Goal: Use online tool/utility: Utilize a website feature to perform a specific function

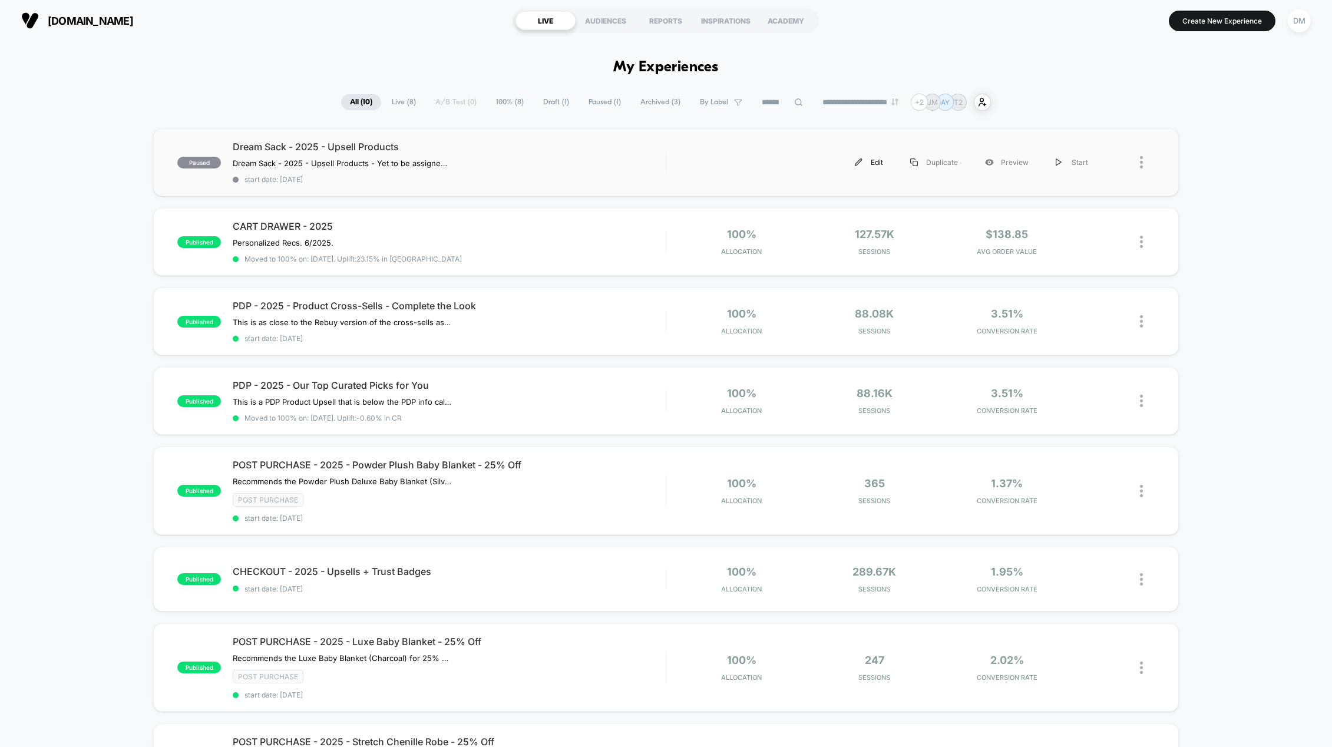
click at [876, 163] on div "Edit" at bounding box center [868, 162] width 55 height 27
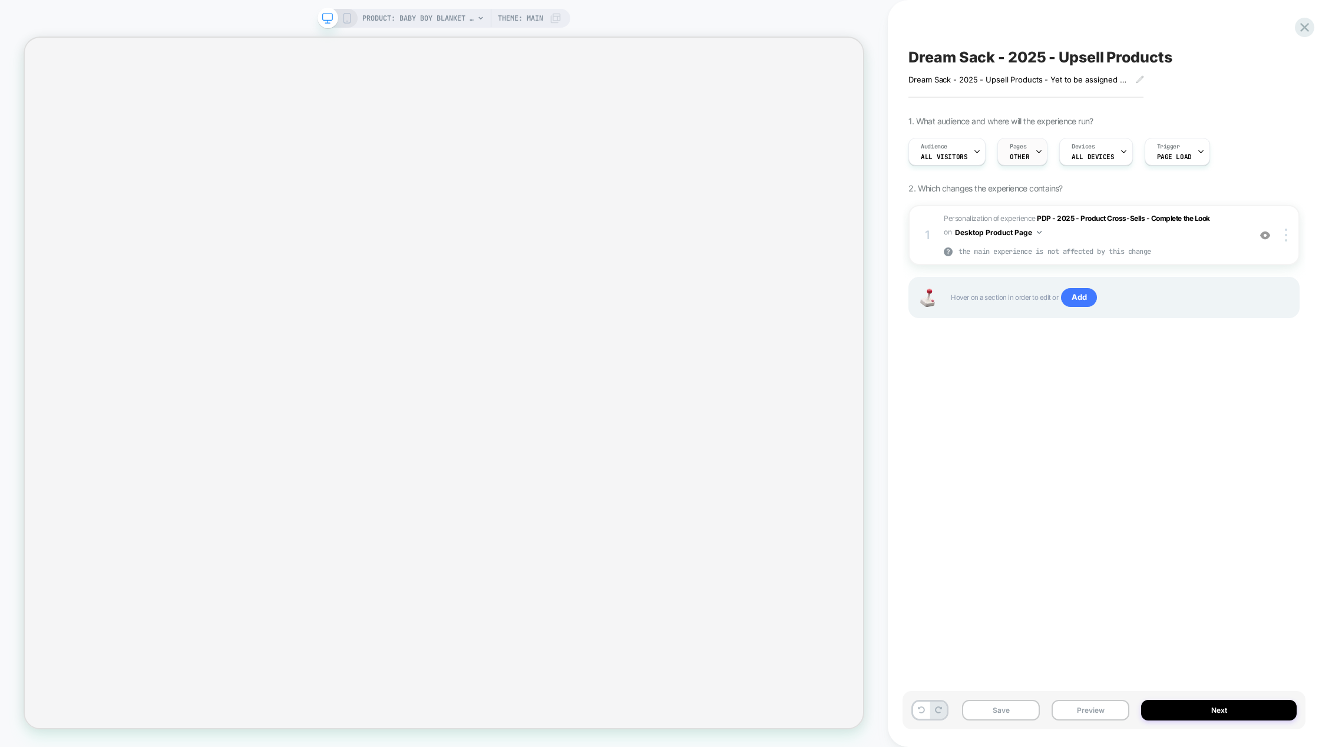
click at [1035, 152] on icon at bounding box center [1039, 152] width 8 height 8
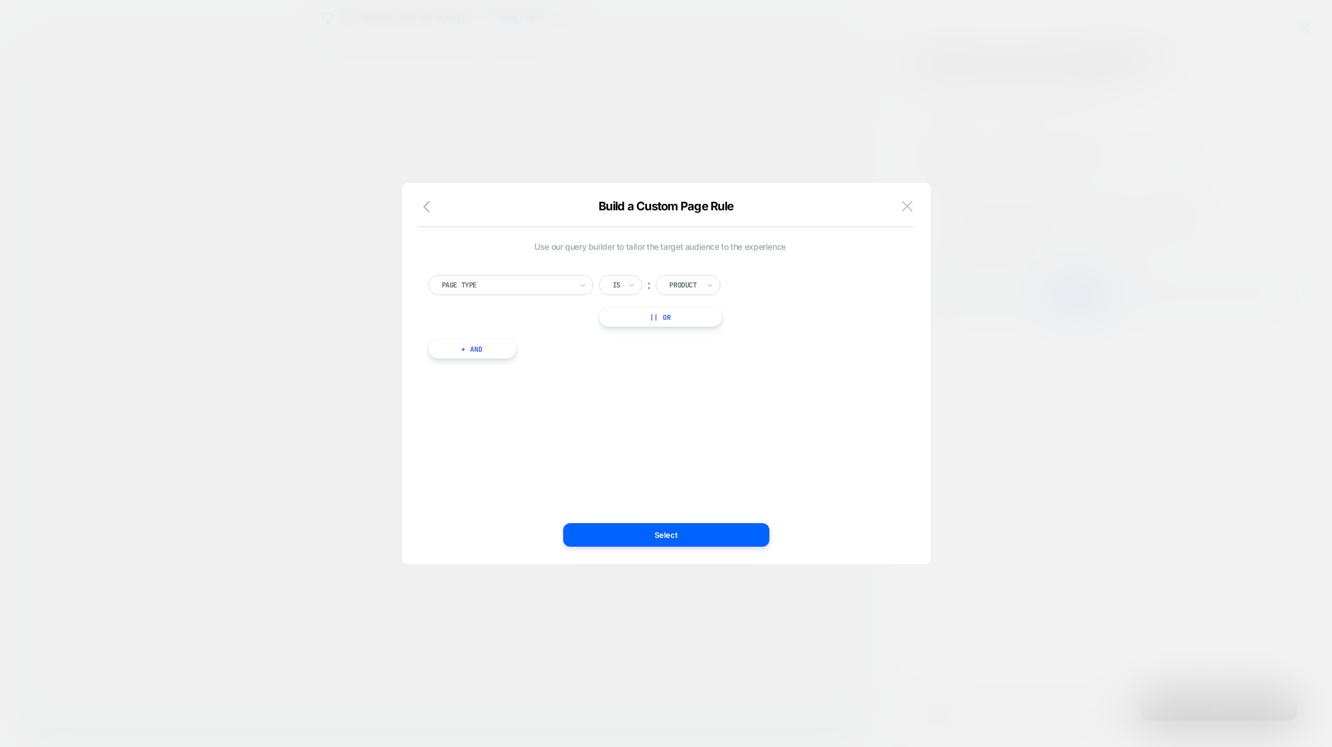
click at [484, 348] on button "+ And" at bounding box center [472, 349] width 88 height 20
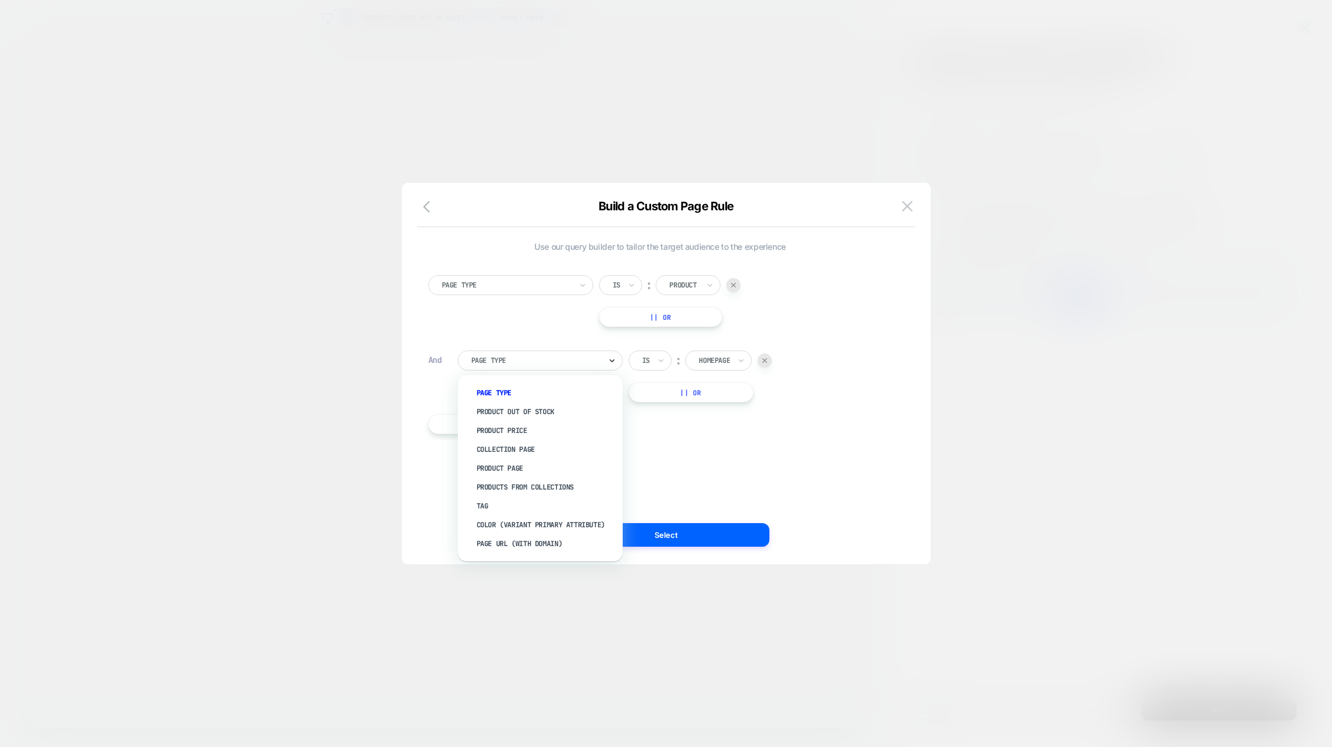
click at [615, 359] on icon at bounding box center [612, 361] width 8 height 12
click at [505, 467] on div "Product Page" at bounding box center [546, 468] width 153 height 19
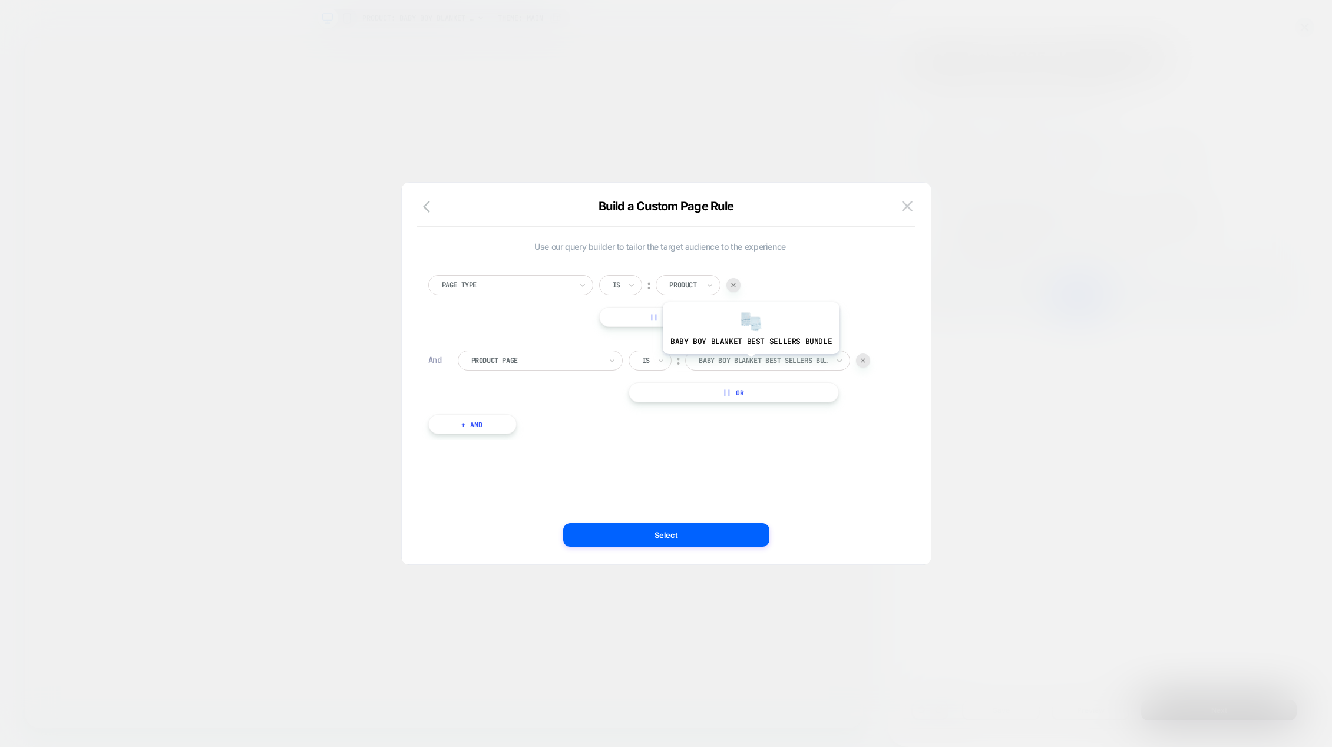
click at [750, 363] on div at bounding box center [764, 360] width 130 height 11
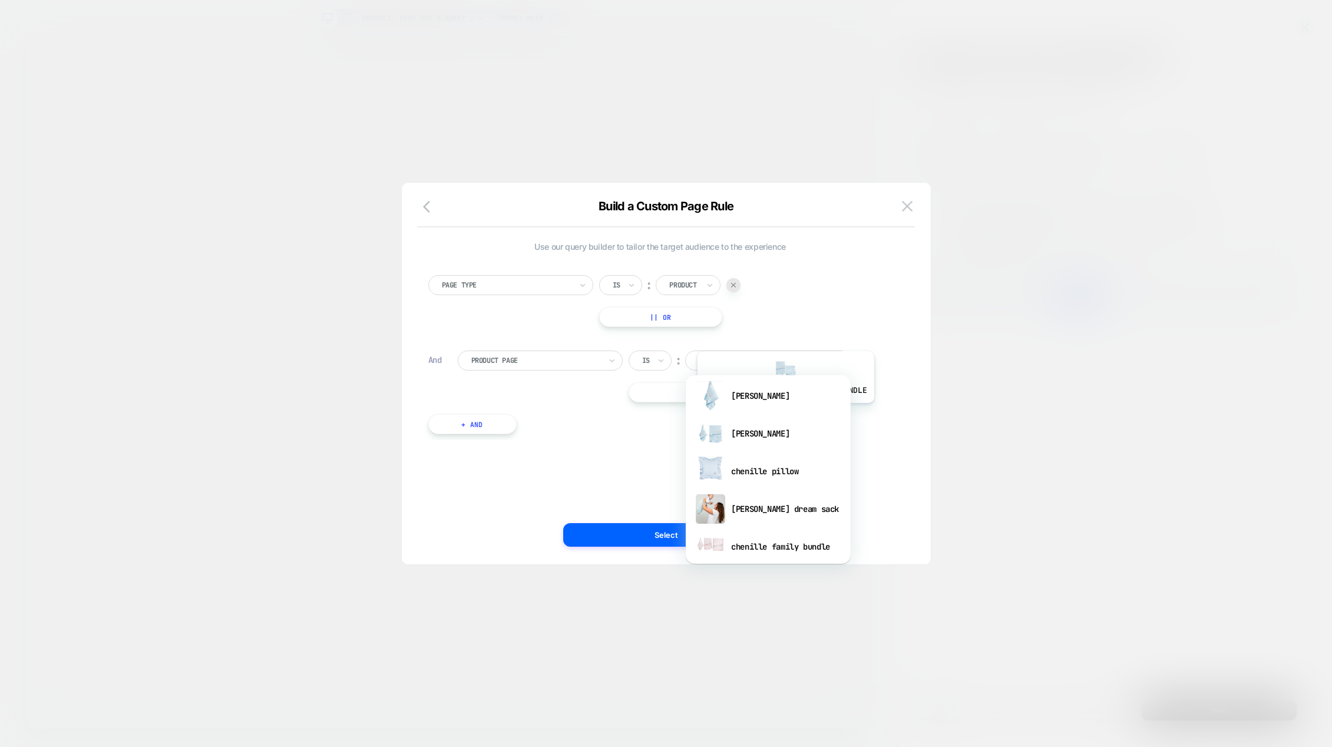
scroll to position [354, 0]
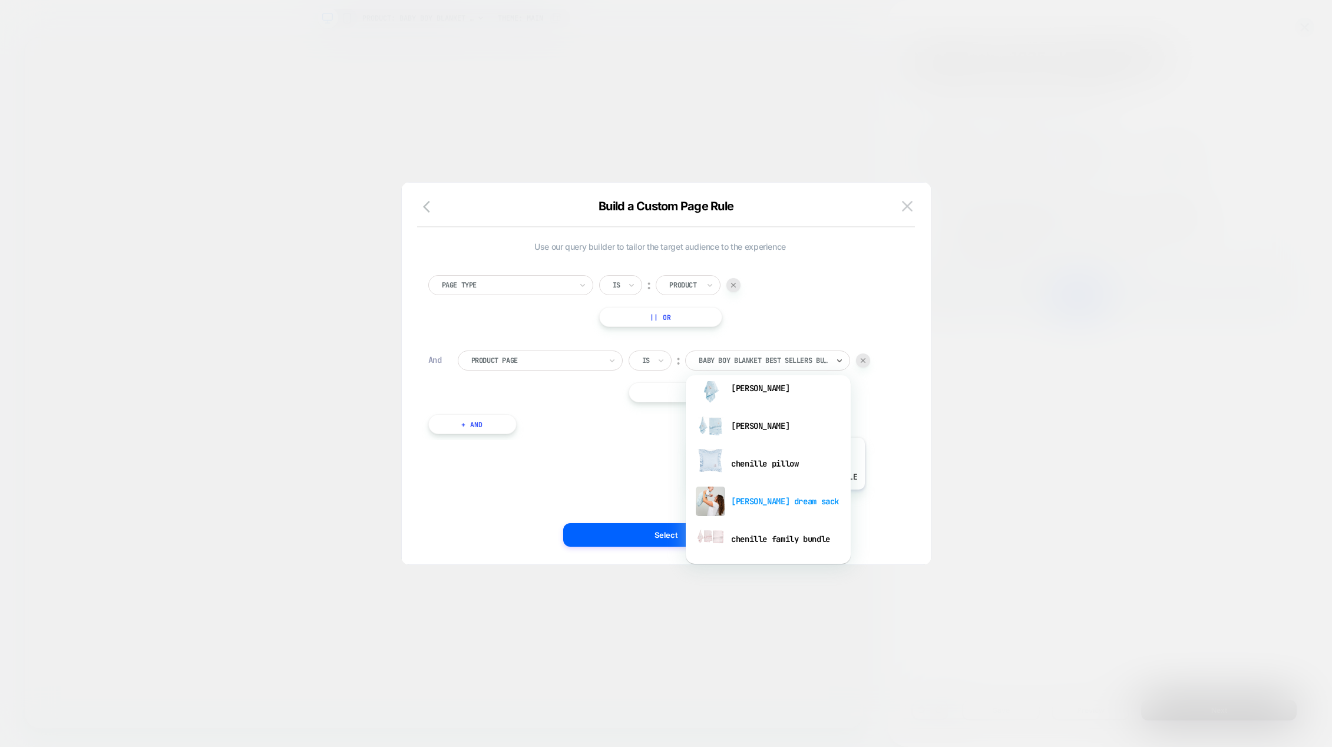
click at [775, 499] on div "chenille dream sack" at bounding box center [768, 502] width 153 height 38
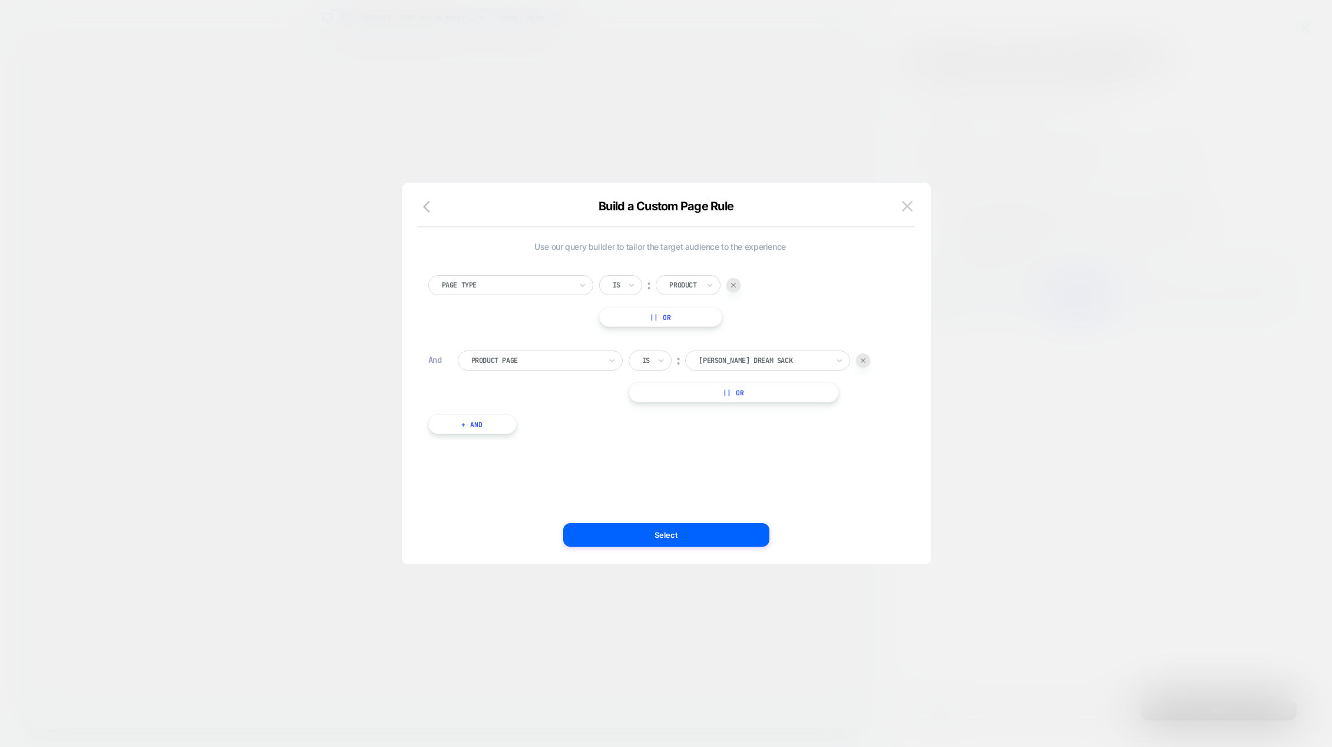
click at [689, 527] on button "Select" at bounding box center [666, 535] width 206 height 24
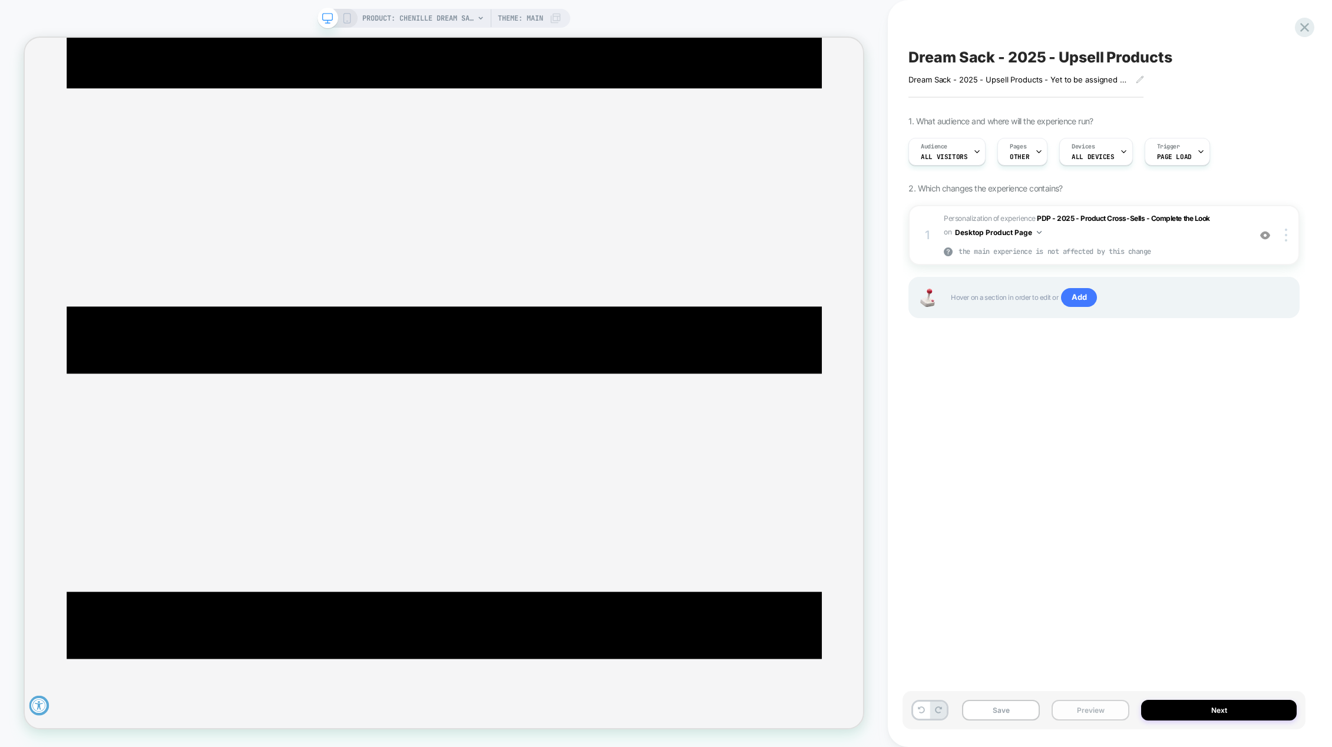
scroll to position [0, 0]
click at [1102, 709] on button "Preview" at bounding box center [1091, 710] width 78 height 21
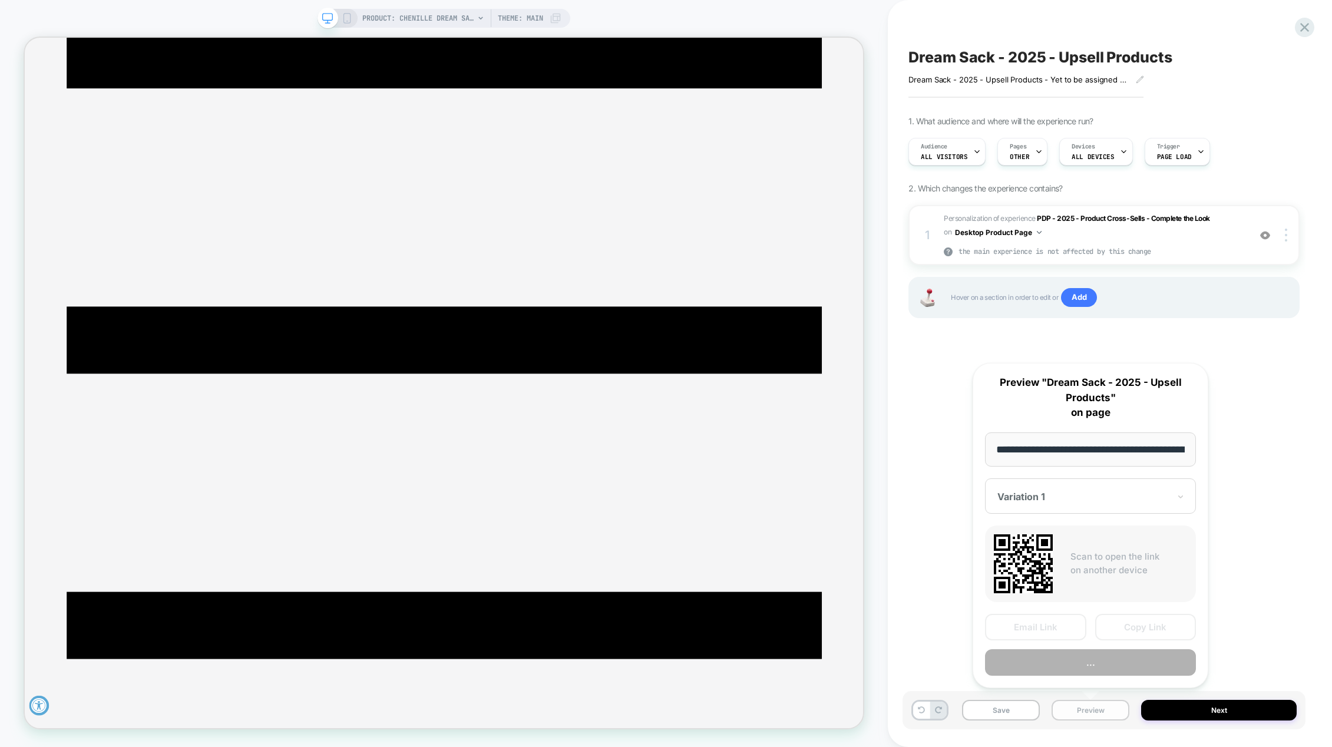
scroll to position [0, 154]
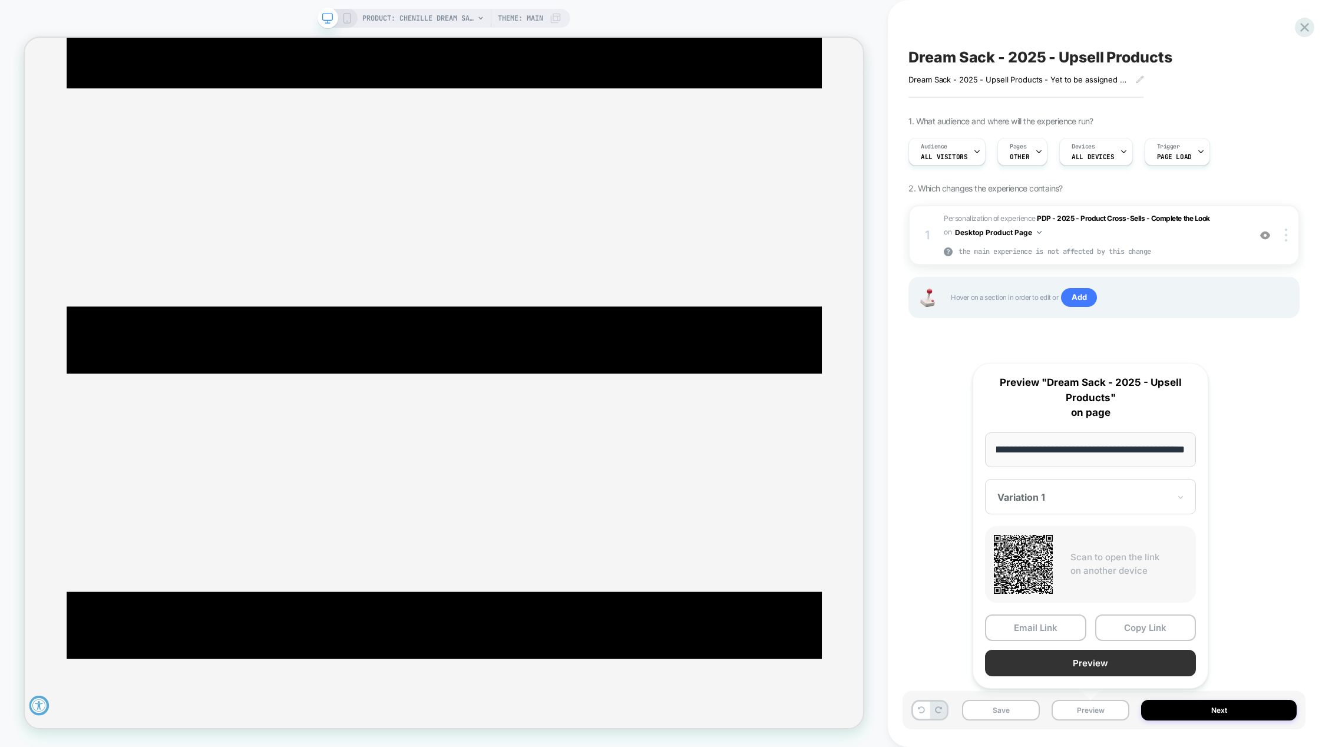
click at [1090, 666] on button "Preview" at bounding box center [1090, 663] width 211 height 27
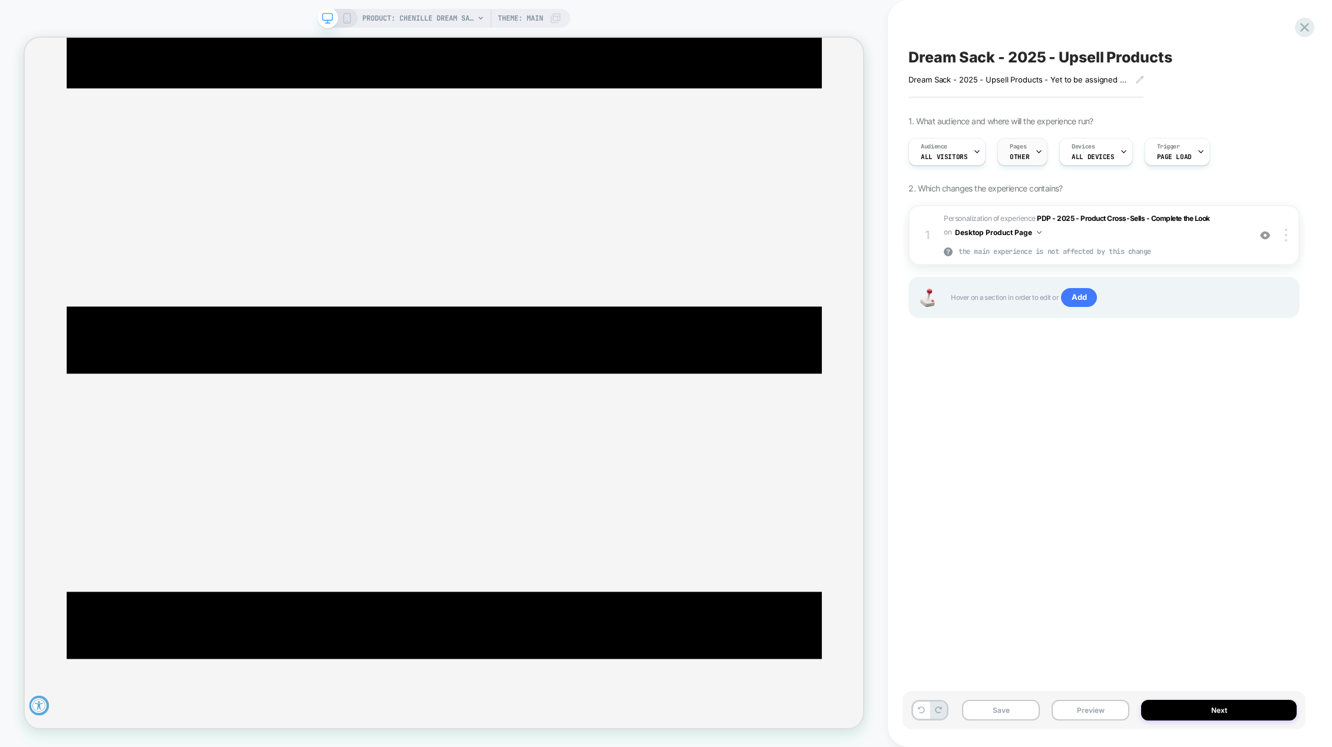
click at [1035, 156] on div at bounding box center [1039, 151] width 8 height 27
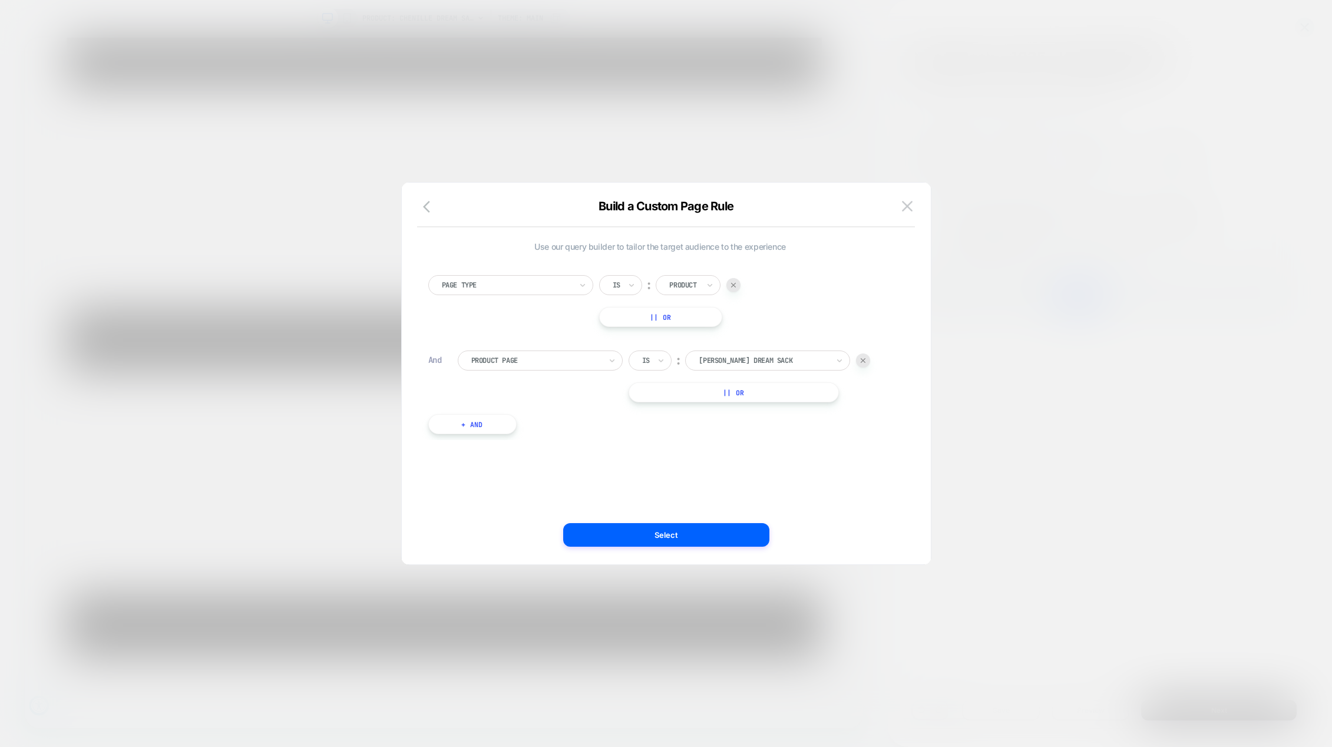
click at [734, 285] on img at bounding box center [733, 285] width 5 height 5
click at [679, 533] on button "Select" at bounding box center [666, 535] width 206 height 24
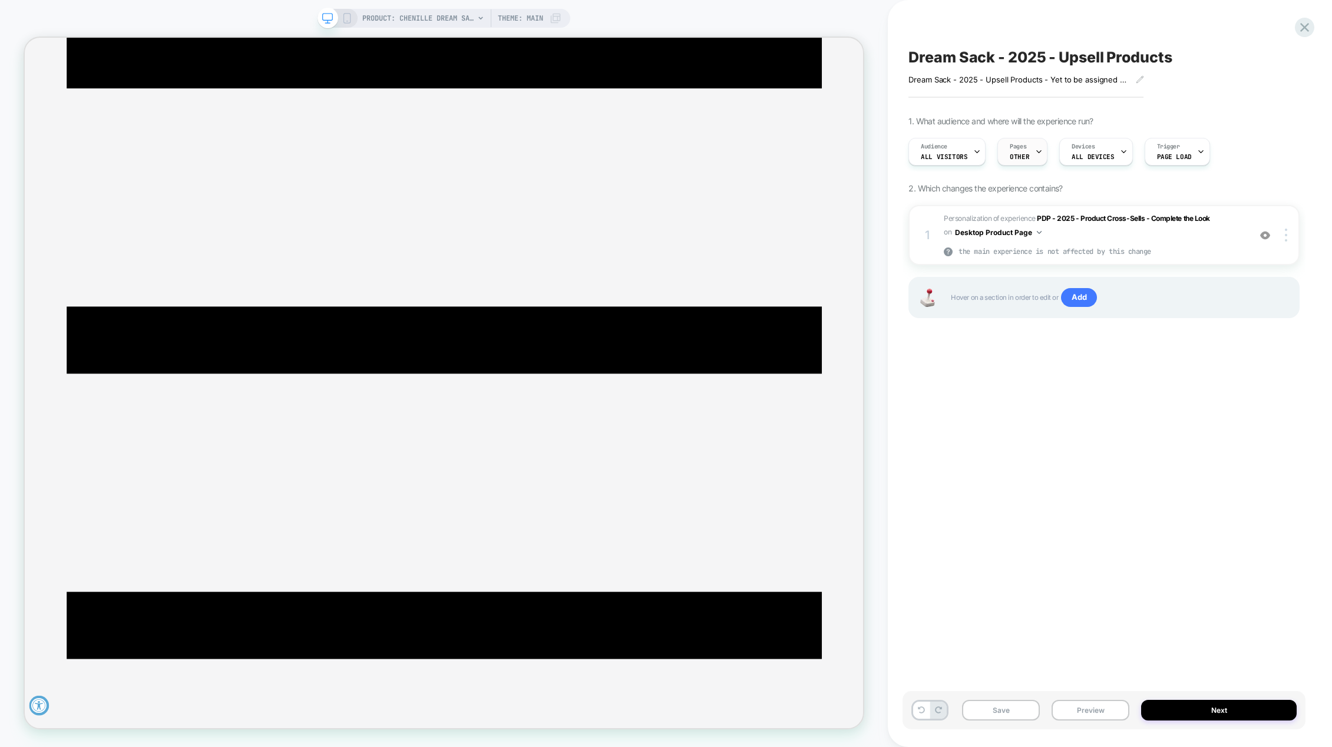
click at [1038, 150] on icon at bounding box center [1039, 152] width 8 height 8
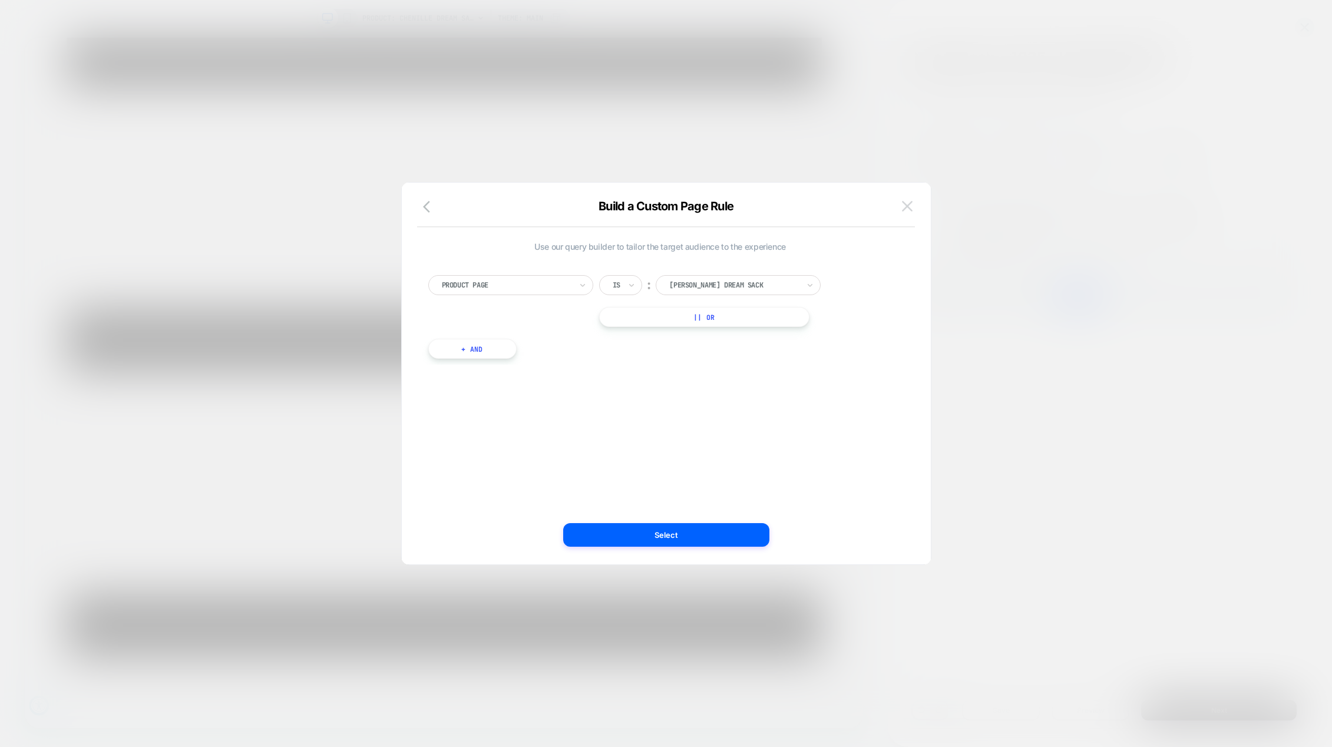
click at [909, 209] on img at bounding box center [907, 206] width 11 height 10
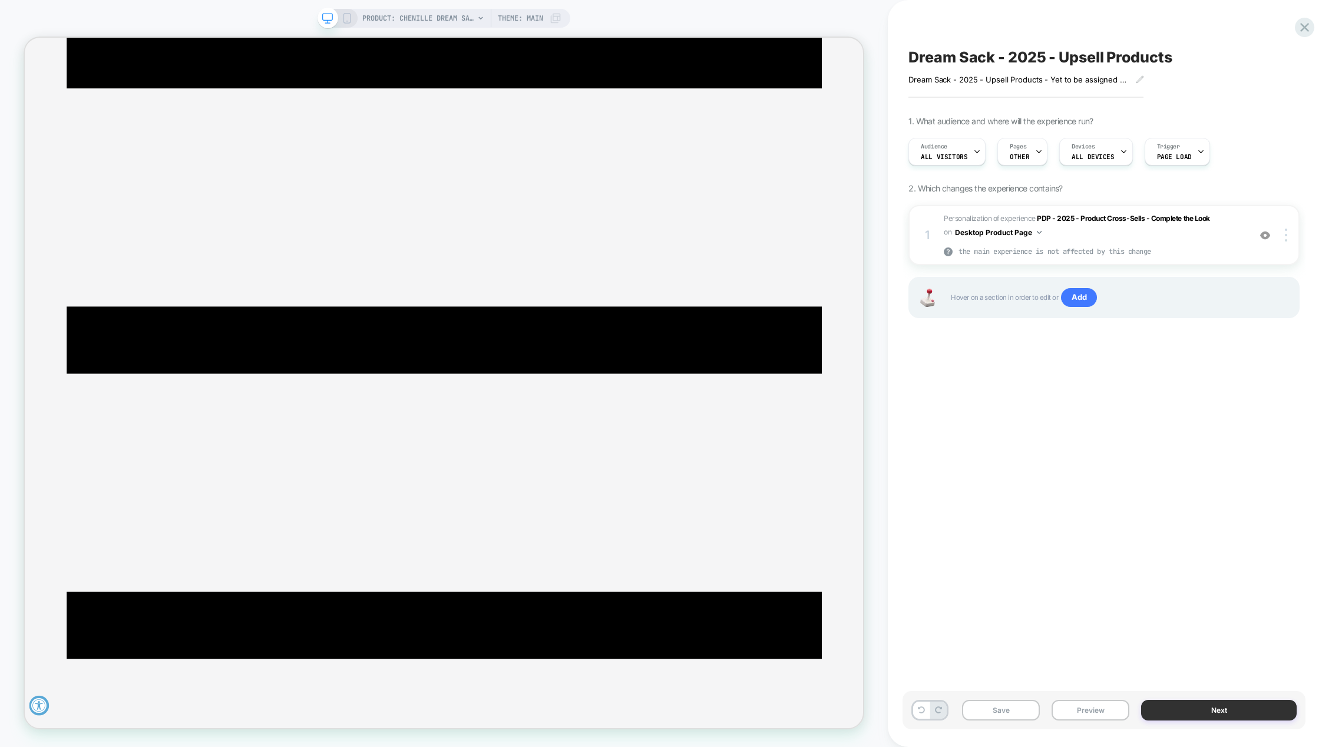
click at [1212, 707] on button "Next" at bounding box center [1219, 710] width 156 height 21
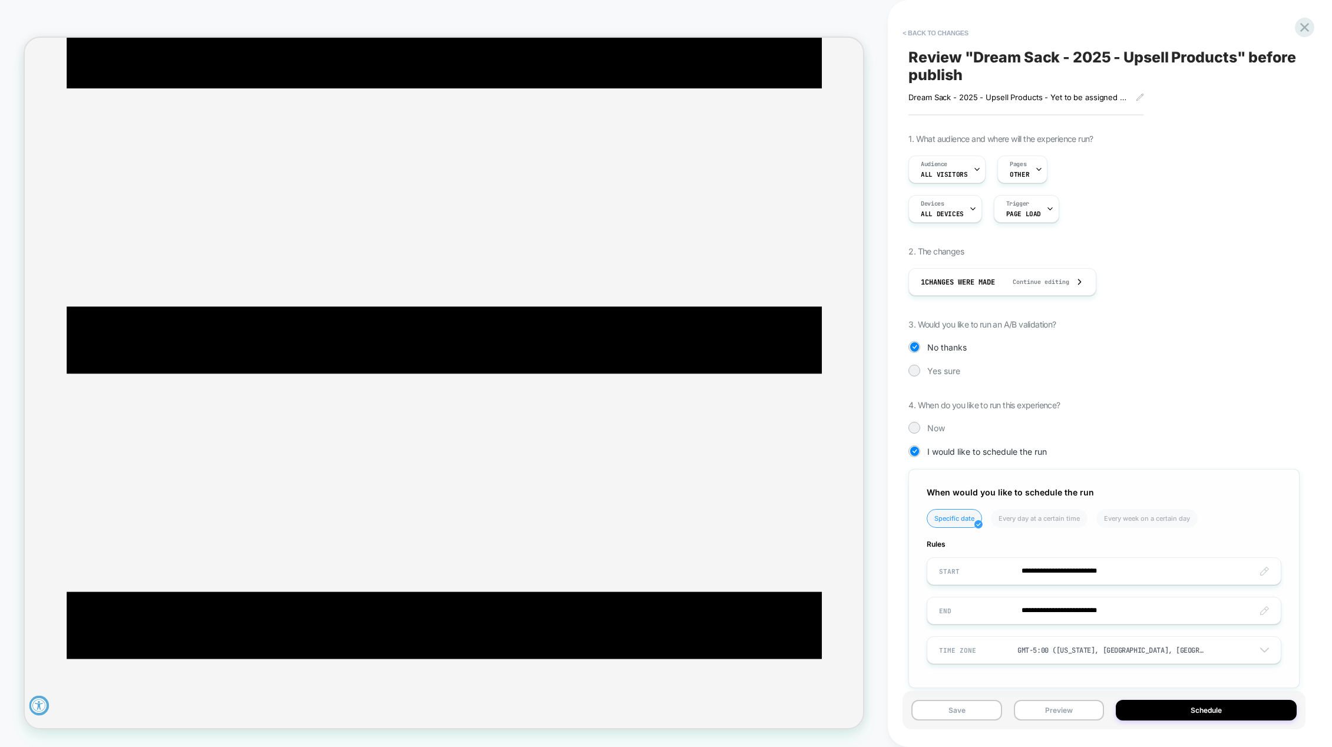
click at [979, 526] on img at bounding box center [979, 524] width 8 height 8
click at [1264, 572] on input "**********" at bounding box center [1104, 571] width 354 height 28
click at [999, 445] on td "2" at bounding box center [992, 439] width 19 height 16
click at [1109, 573] on input "**********" at bounding box center [1104, 571] width 354 height 28
click at [1012, 544] on td "3:39 PM" at bounding box center [1012, 545] width 139 height 16
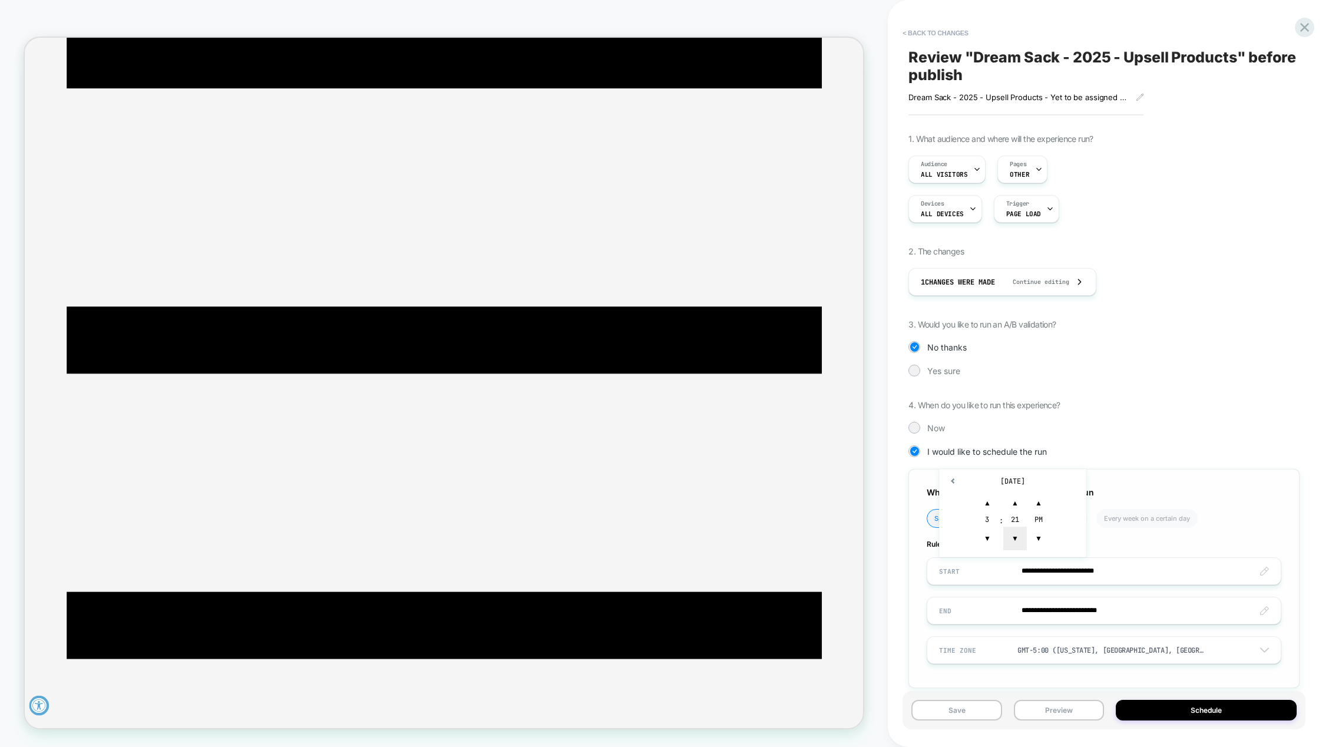
click at [1019, 538] on span "▼" at bounding box center [1015, 539] width 24 height 24
type input "**********"
click at [1170, 449] on div "I would like to schedule the run" at bounding box center [1104, 451] width 391 height 12
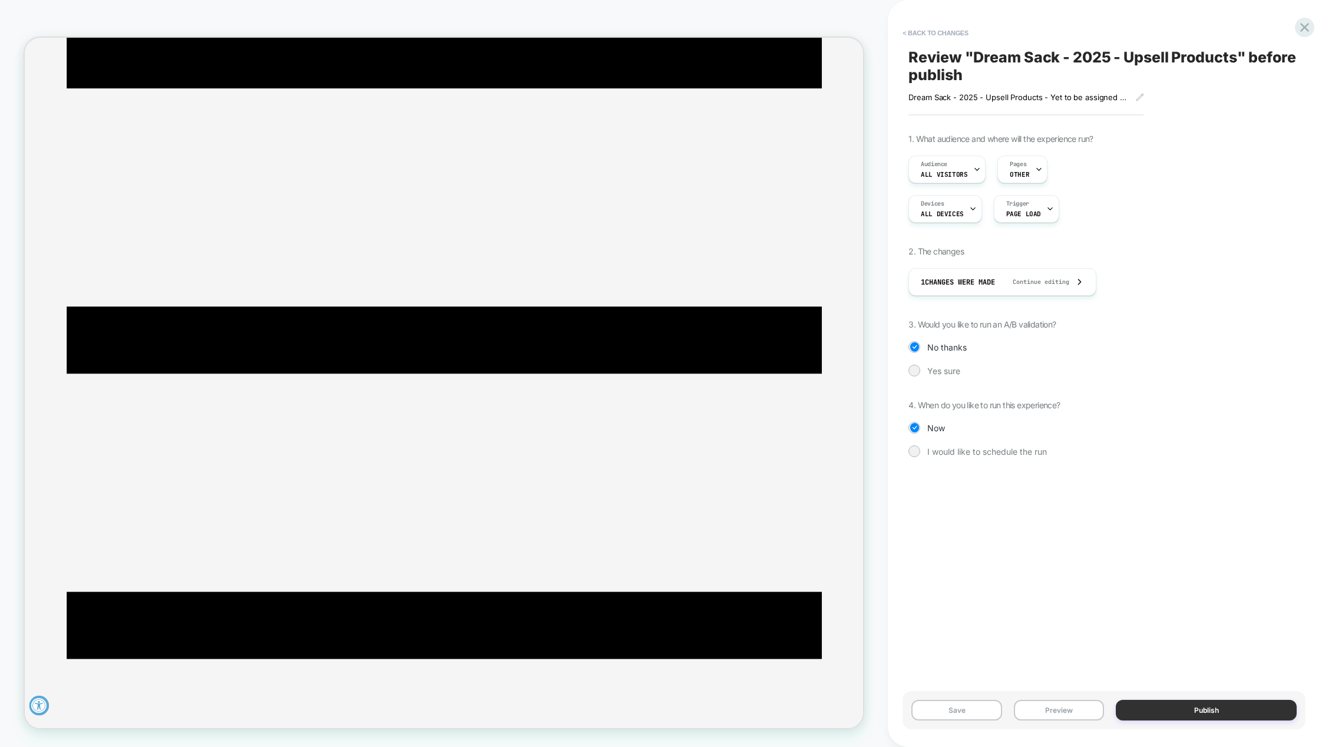
click at [1187, 714] on button "Publish" at bounding box center [1206, 710] width 181 height 21
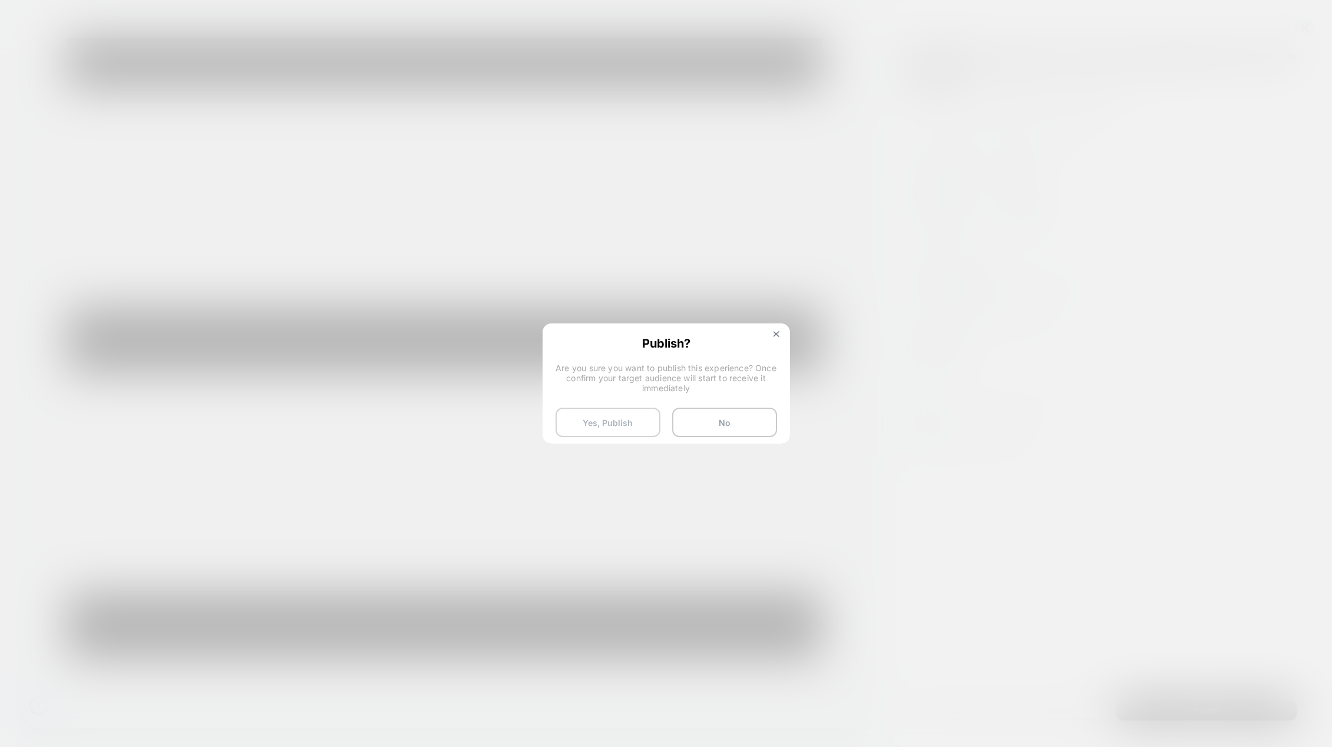
click at [595, 424] on button "Yes, Publish" at bounding box center [608, 422] width 105 height 29
